Goal: Check status: Check status

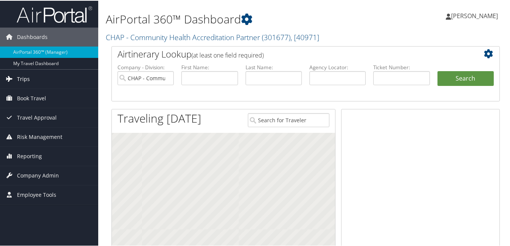
click at [22, 77] on span "Trips" at bounding box center [23, 78] width 13 height 19
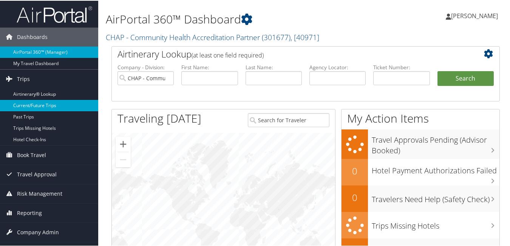
click at [47, 105] on link "Current/Future Trips" at bounding box center [49, 104] width 98 height 11
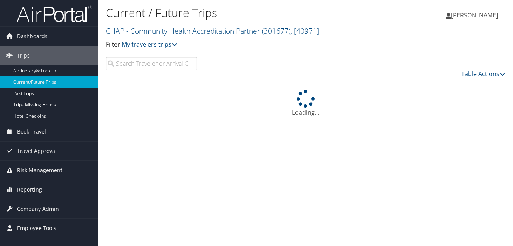
click at [147, 65] on input "search" at bounding box center [151, 64] width 91 height 14
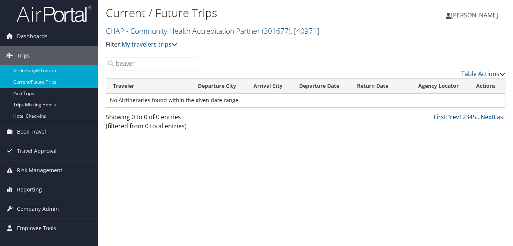
drag, startPoint x: 143, startPoint y: 64, endPoint x: 80, endPoint y: 66, distance: 63.6
click at [80, 66] on div "Dashboards AirPortal 360™ (Manager) My Travel Dashboard Trips Airtinerary® Look…" at bounding box center [256, 123] width 513 height 246
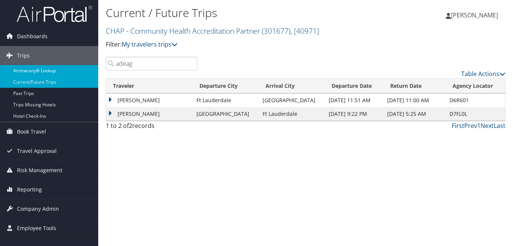
drag, startPoint x: 146, startPoint y: 61, endPoint x: 96, endPoint y: 70, distance: 50.0
click at [98, 70] on div "Current / Future Trips CHAP - Community Health Accreditation Partner ( 301677 )…" at bounding box center [305, 123] width 415 height 246
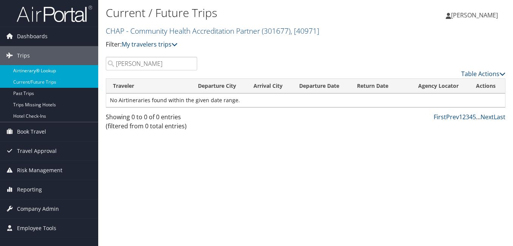
drag, startPoint x: 155, startPoint y: 64, endPoint x: 94, endPoint y: 68, distance: 61.0
click at [94, 68] on div "Dashboards AirPortal 360™ (Manager) My Travel Dashboard Trips Airtinerary® Look…" at bounding box center [256, 123] width 513 height 246
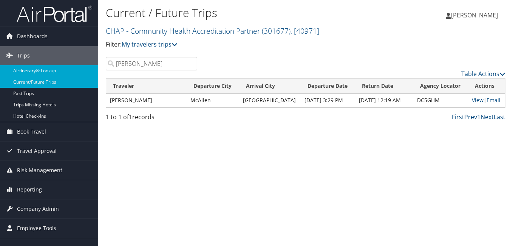
drag, startPoint x: 143, startPoint y: 64, endPoint x: 85, endPoint y: 73, distance: 58.4
click at [87, 71] on div "Dashboards AirPortal 360™ (Manager) My Travel Dashboard Trips Airtinerary® Look…" at bounding box center [256, 123] width 513 height 246
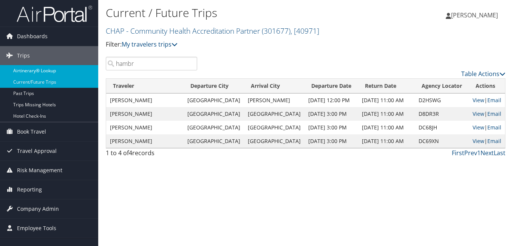
drag, startPoint x: 149, startPoint y: 64, endPoint x: 56, endPoint y: 74, distance: 93.9
click at [56, 74] on div "Dashboards AirPortal 360™ (Manager) My Travel Dashboard Trips Airtinerary® Look…" at bounding box center [256, 123] width 513 height 246
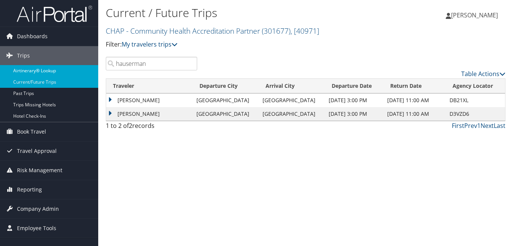
drag, startPoint x: 93, startPoint y: 68, endPoint x: 67, endPoint y: 74, distance: 26.2
click at [69, 73] on div "Dashboards AirPortal 360™ (Manager) My Travel Dashboard Trips Airtinerary® Look…" at bounding box center [256, 123] width 513 height 246
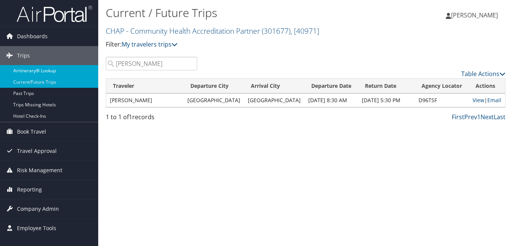
drag, startPoint x: 149, startPoint y: 66, endPoint x: 93, endPoint y: 74, distance: 55.7
click at [95, 73] on div "Dashboards AirPortal 360™ (Manager) My Travel Dashboard Trips Airtinerary® Look…" at bounding box center [256, 123] width 513 height 246
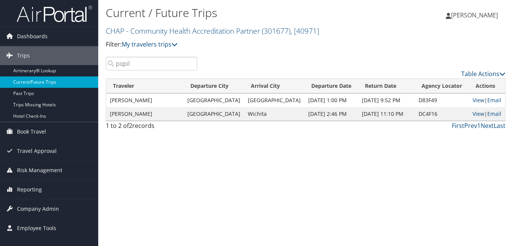
drag, startPoint x: 139, startPoint y: 68, endPoint x: 64, endPoint y: 79, distance: 75.9
click at [64, 79] on div "Dashboards AirPortal 360™ (Manager) My Travel Dashboard Trips Airtinerary® Look…" at bounding box center [256, 123] width 513 height 246
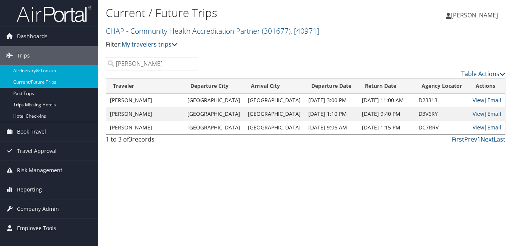
drag, startPoint x: 147, startPoint y: 61, endPoint x: 89, endPoint y: 71, distance: 59.1
click at [90, 71] on div "Dashboards AirPortal 360™ (Manager) My Travel Dashboard Trips Airtinerary® Look…" at bounding box center [256, 123] width 513 height 246
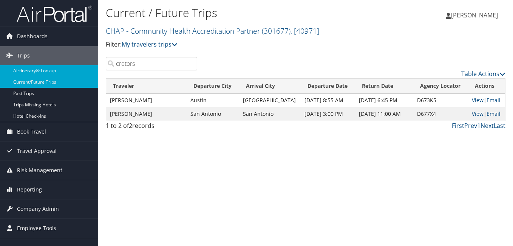
drag, startPoint x: 153, startPoint y: 65, endPoint x: 69, endPoint y: 73, distance: 84.7
click at [69, 73] on div "Dashboards AirPortal 360™ (Manager) My Travel Dashboard Trips Airtinerary® Look…" at bounding box center [256, 123] width 513 height 246
drag, startPoint x: 152, startPoint y: 65, endPoint x: 79, endPoint y: 71, distance: 72.5
click at [79, 71] on div "Dashboards AirPortal 360™ (Manager) My Travel Dashboard Trips Airtinerary® Look…" at bounding box center [256, 123] width 513 height 246
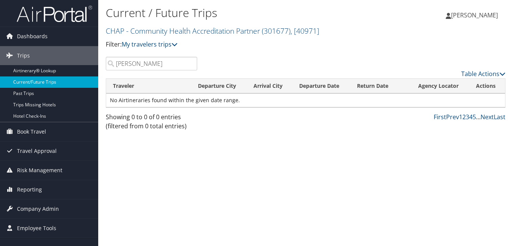
drag, startPoint x: 155, startPoint y: 66, endPoint x: 43, endPoint y: 82, distance: 112.8
click at [44, 82] on div "Dashboards AirPortal 360™ (Manager) My Travel Dashboard Trips Airtinerary® Look…" at bounding box center [256, 123] width 513 height 246
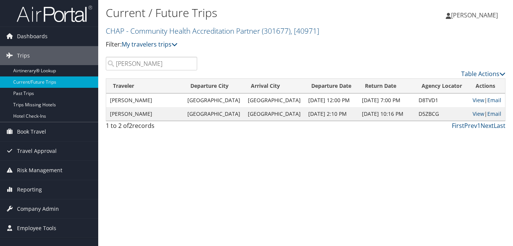
drag, startPoint x: 136, startPoint y: 62, endPoint x: 110, endPoint y: 96, distance: 43.1
click at [103, 82] on div "Current / Future Trips CHAP - Community Health Accreditation Partner ( 301677 )…" at bounding box center [305, 123] width 415 height 246
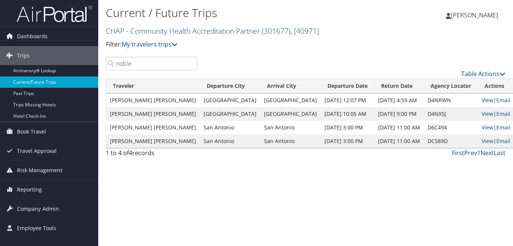
drag, startPoint x: 143, startPoint y: 66, endPoint x: 90, endPoint y: 79, distance: 54.6
click at [95, 77] on div "Dashboards AirPortal 360™ (Manager) My Travel Dashboard Trips Airtinerary® Look…" at bounding box center [256, 123] width 513 height 246
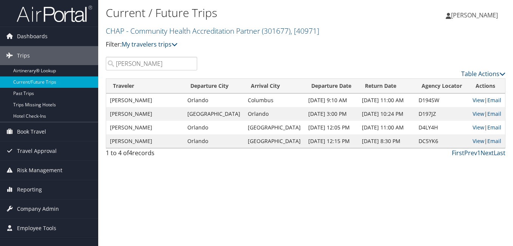
drag, startPoint x: 125, startPoint y: 68, endPoint x: 104, endPoint y: 73, distance: 22.3
click at [104, 73] on div "[PERSON_NAME] Table Actions" at bounding box center [305, 68] width 411 height 22
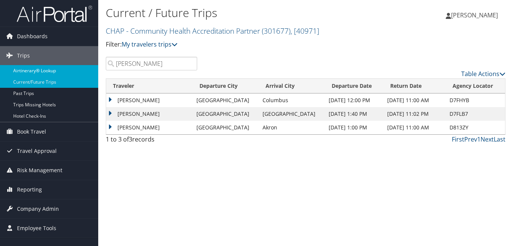
drag, startPoint x: 146, startPoint y: 63, endPoint x: 86, endPoint y: 72, distance: 60.8
click at [86, 71] on div "Dashboards AirPortal 360™ (Manager) My Travel Dashboard Trips Airtinerary® Look…" at bounding box center [256, 123] width 513 height 246
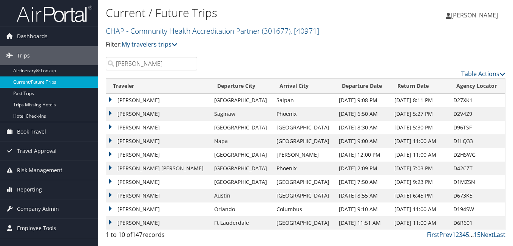
type input "[PERSON_NAME]"
